Goal: Task Accomplishment & Management: Complete application form

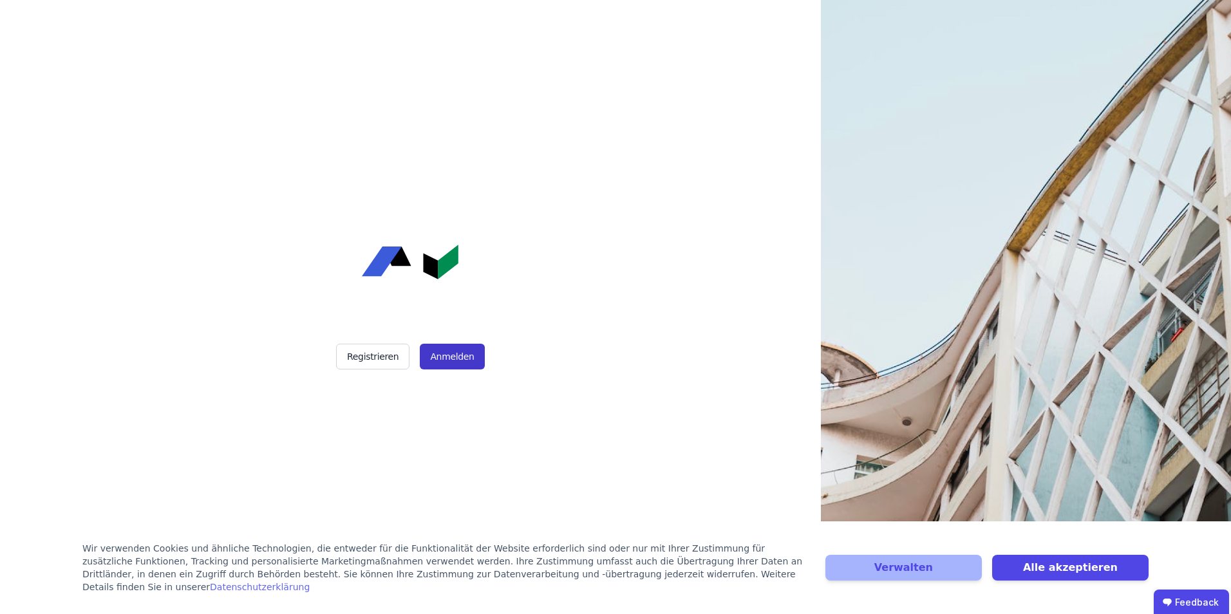
click at [435, 359] on button "Anmelden" at bounding box center [452, 357] width 64 height 26
